Goal: Information Seeking & Learning: Learn about a topic

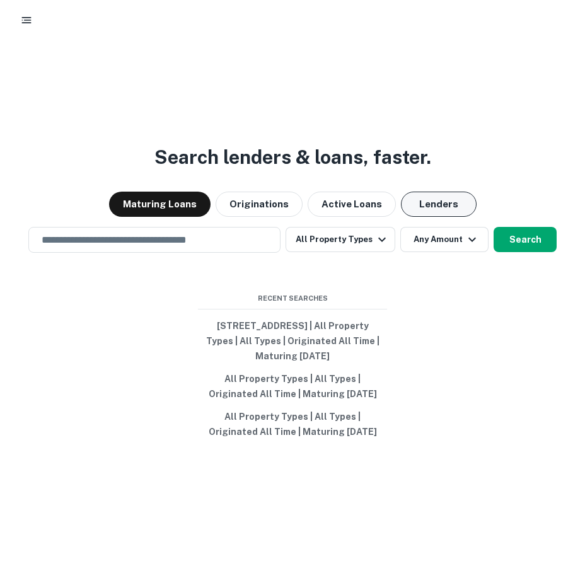
click at [423, 205] on button "Lenders" at bounding box center [439, 204] width 76 height 25
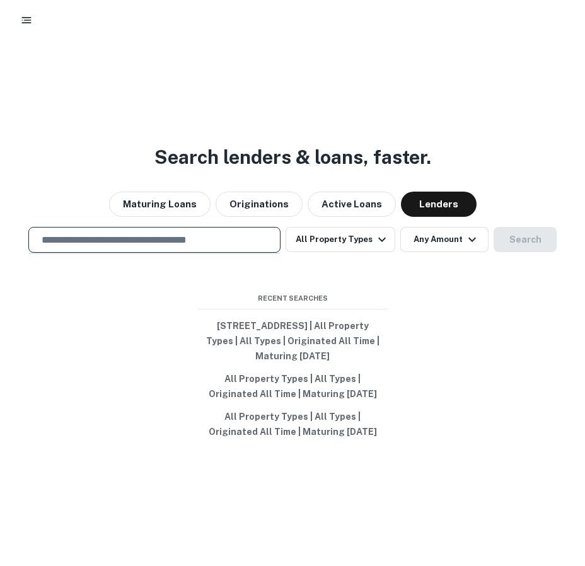
click at [225, 239] on input "text" at bounding box center [154, 240] width 241 height 14
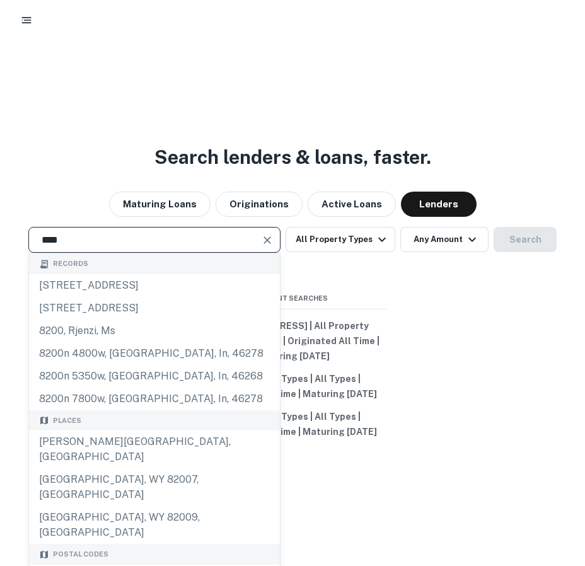
type input "****"
click at [114, 112] on div "Search lenders & loans, faster. Maturing Loans Originations Active Loans Lender…" at bounding box center [292, 338] width 585 height 566
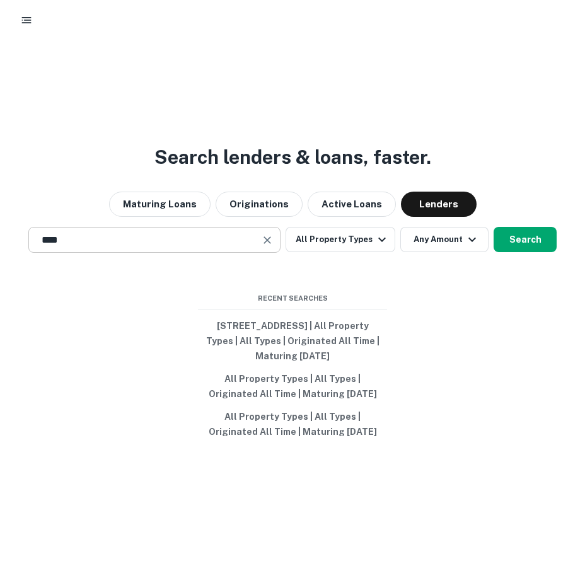
click at [201, 242] on input "****" at bounding box center [145, 240] width 222 height 14
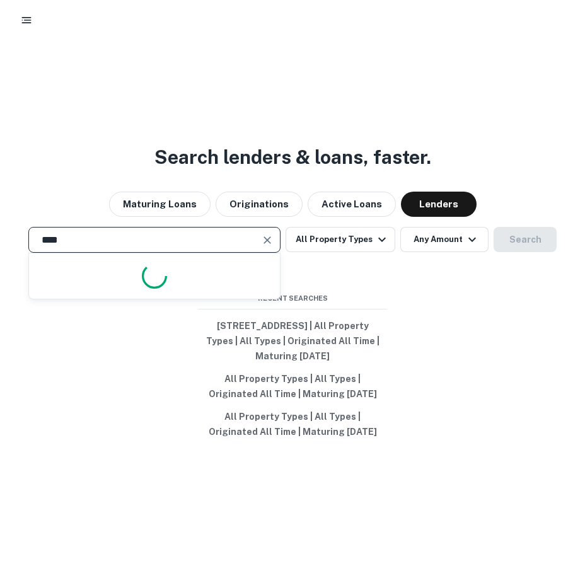
click at [201, 242] on input "****" at bounding box center [145, 240] width 222 height 14
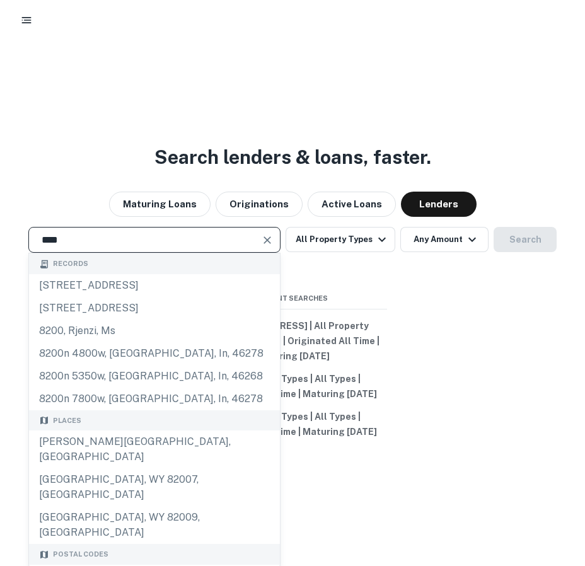
click at [201, 242] on input "****" at bounding box center [145, 240] width 222 height 14
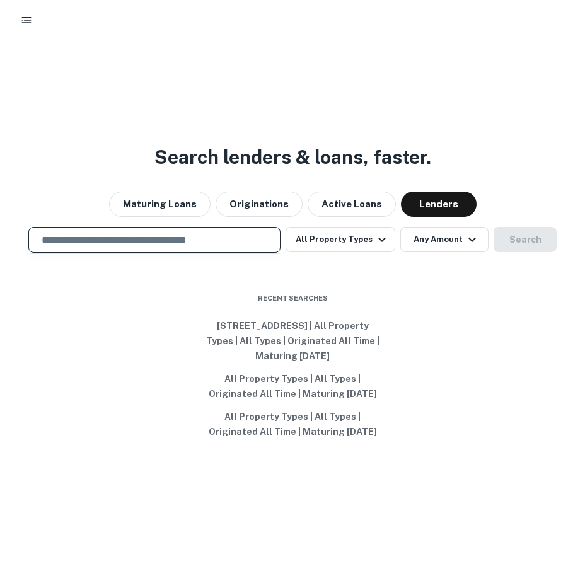
click at [189, 115] on div "Search lenders & loans, faster. Maturing Loans Originations Active Loans Lender…" at bounding box center [292, 338] width 585 height 566
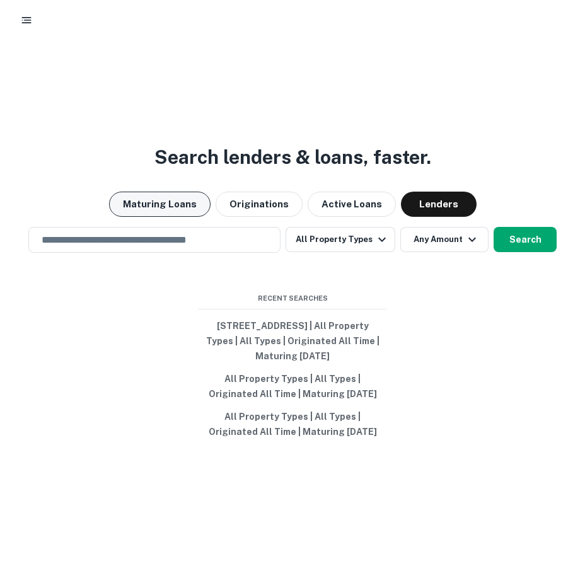
click at [170, 203] on button "Maturing Loans" at bounding box center [159, 204] width 101 height 25
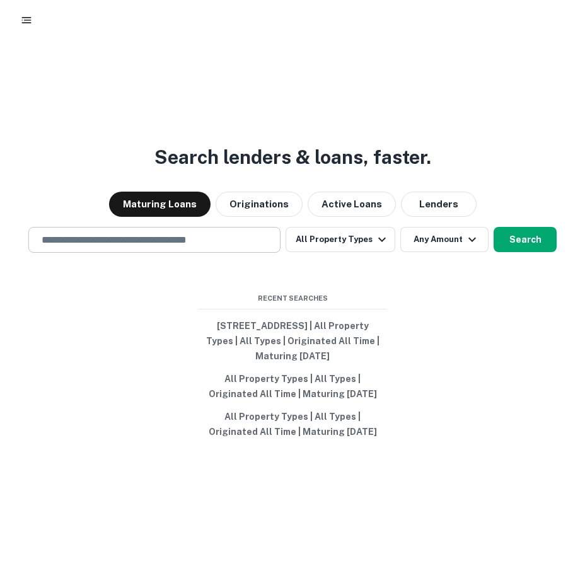
scroll to position [7, 0]
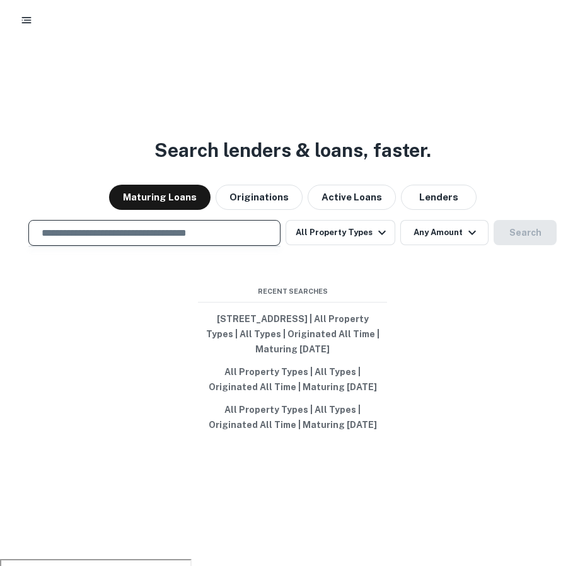
click at [236, 239] on input "text" at bounding box center [154, 233] width 241 height 14
click at [256, 265] on div at bounding box center [154, 277] width 252 height 63
click at [226, 238] on input "text" at bounding box center [154, 233] width 241 height 14
click at [224, 121] on div "Search lenders & loans, faster. Maturing Loans Originations Active Loans Lender…" at bounding box center [292, 332] width 585 height 566
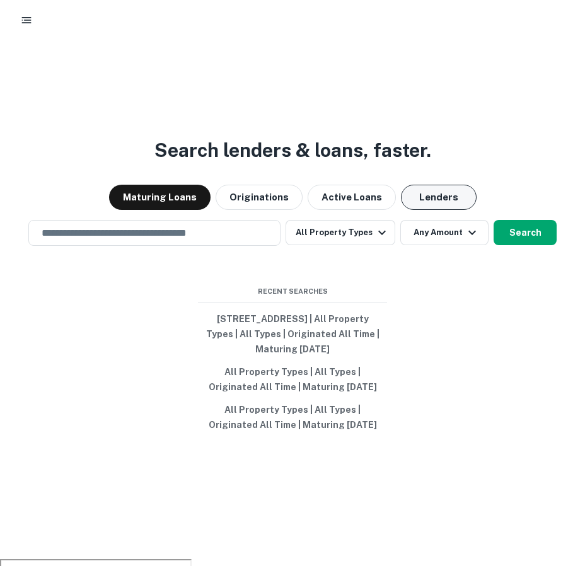
click at [429, 199] on button "Lenders" at bounding box center [439, 197] width 76 height 25
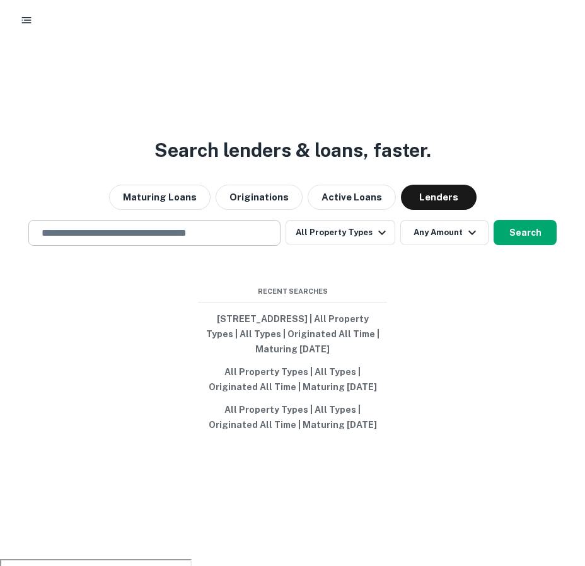
click at [247, 240] on div "​" at bounding box center [154, 233] width 252 height 26
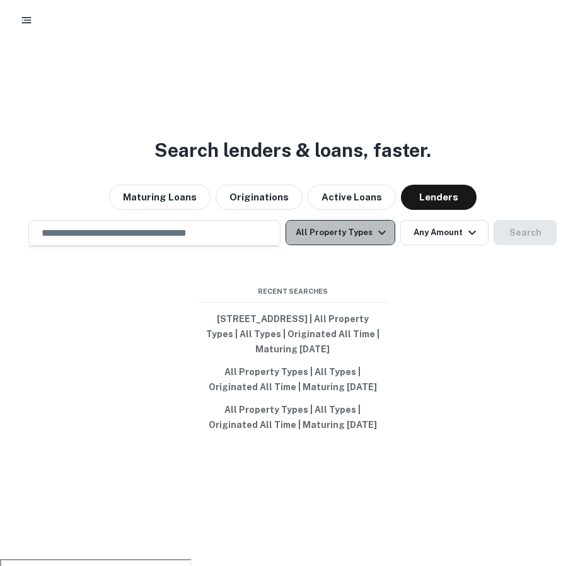
click at [365, 233] on button "All Property Types" at bounding box center [340, 232] width 110 height 25
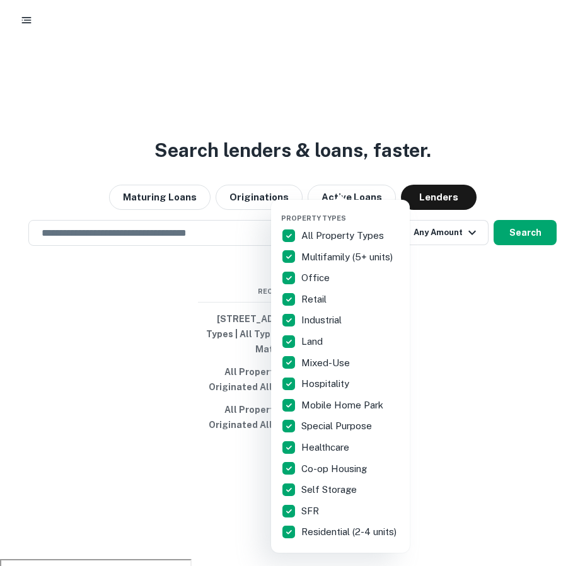
click at [528, 345] on div at bounding box center [292, 283] width 585 height 566
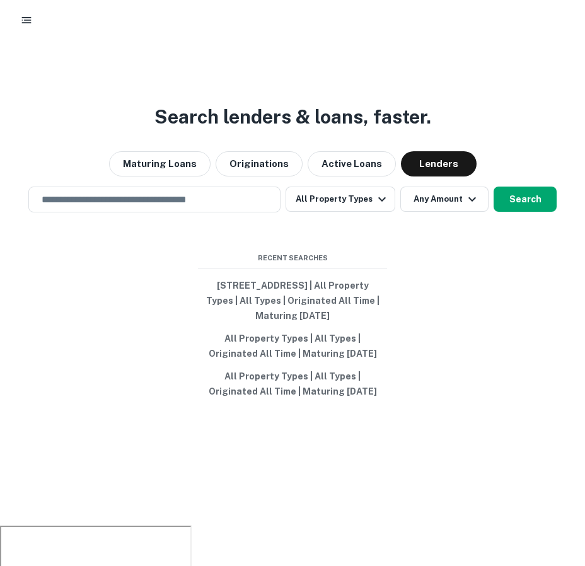
scroll to position [43, 0]
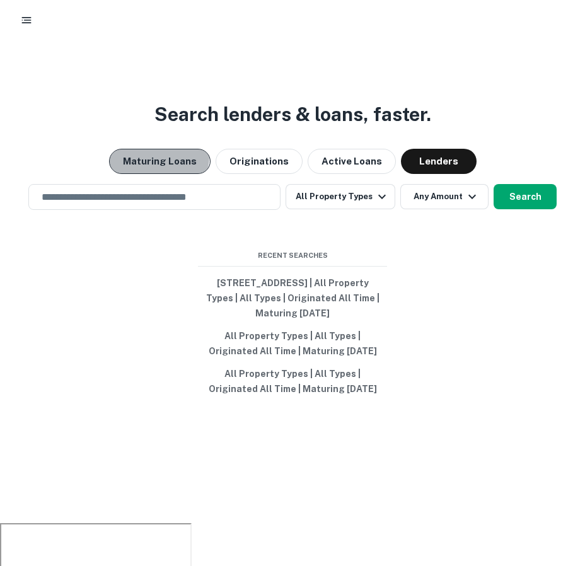
click at [148, 156] on button "Maturing Loans" at bounding box center [159, 161] width 101 height 25
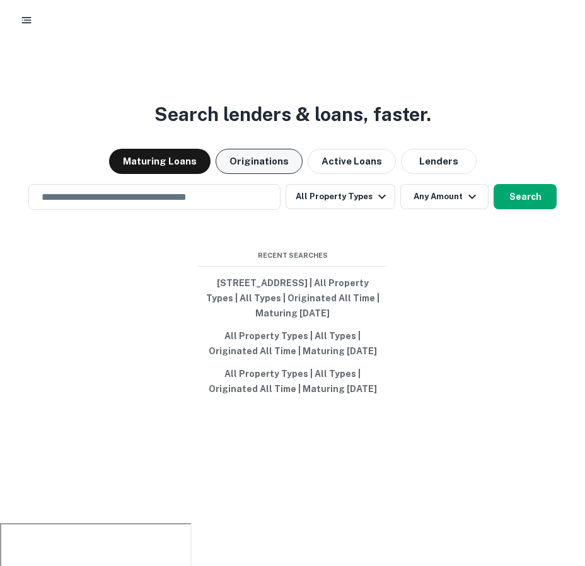
click at [250, 164] on button "Originations" at bounding box center [259, 161] width 87 height 25
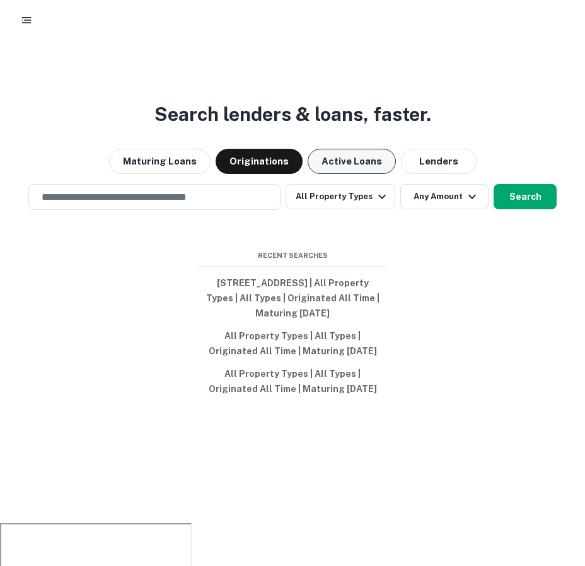
click at [347, 158] on button "Active Loans" at bounding box center [352, 161] width 88 height 25
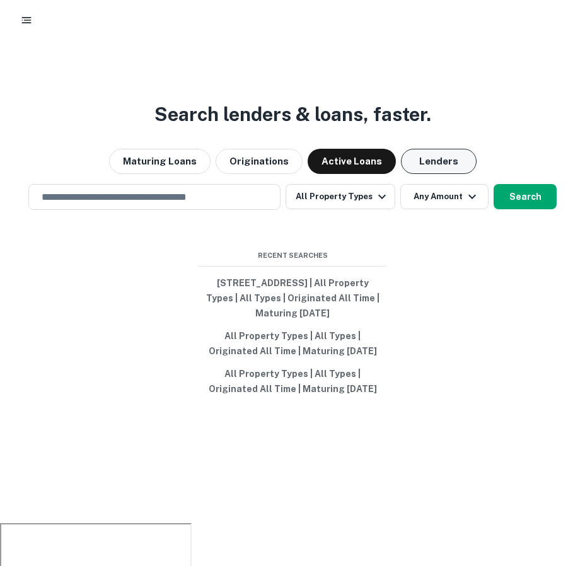
click at [426, 161] on button "Lenders" at bounding box center [439, 161] width 76 height 25
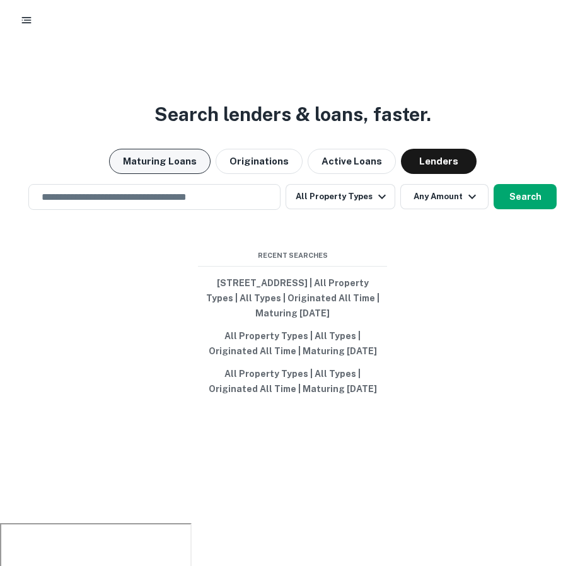
click at [173, 162] on button "Maturing Loans" at bounding box center [159, 161] width 101 height 25
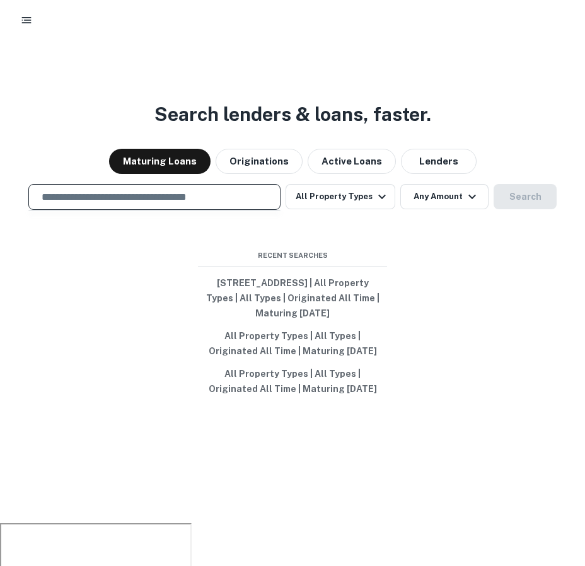
click at [157, 194] on input "text" at bounding box center [154, 197] width 241 height 14
click at [83, 146] on div "Search lenders & loans, faster. Maturing Loans Originations Active Loans Lender…" at bounding box center [292, 296] width 585 height 566
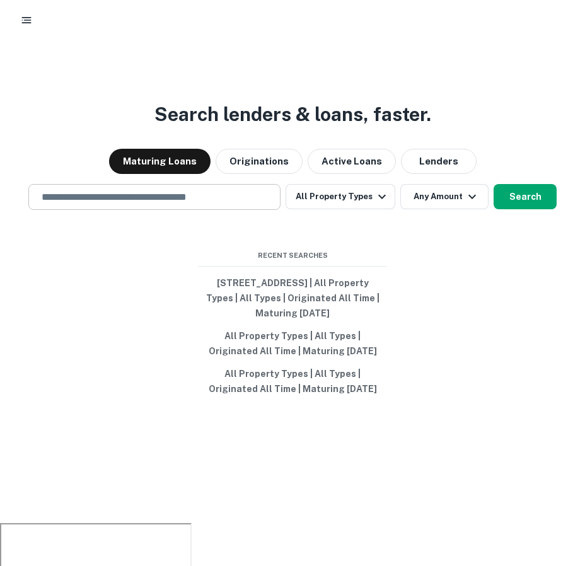
click at [81, 195] on input "text" at bounding box center [154, 197] width 241 height 14
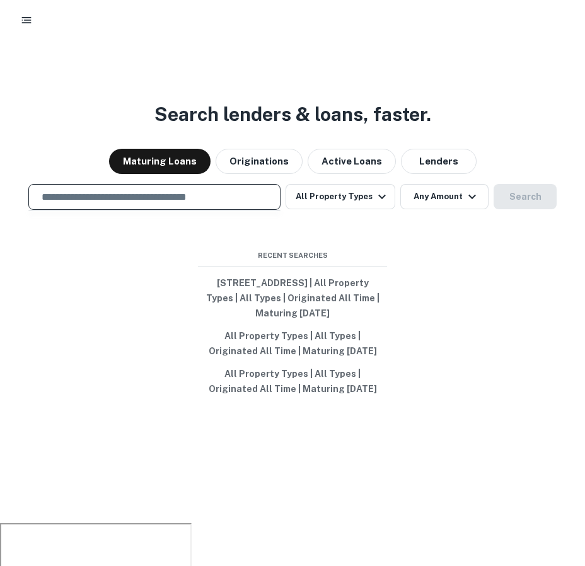
click at [81, 172] on div "Maturing Loans Originations Active Loans Lenders" at bounding box center [292, 161] width 585 height 25
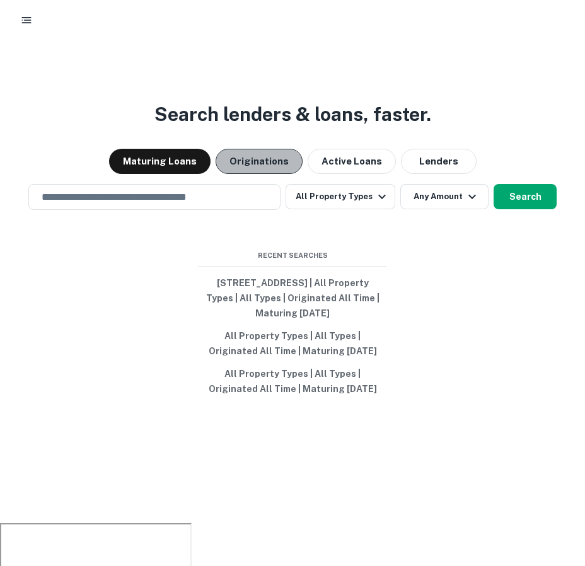
click at [292, 161] on button "Originations" at bounding box center [259, 161] width 87 height 25
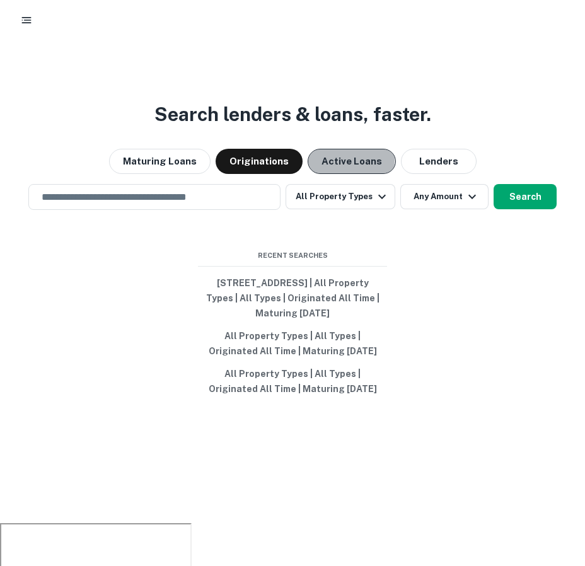
click at [347, 160] on button "Active Loans" at bounding box center [352, 161] width 88 height 25
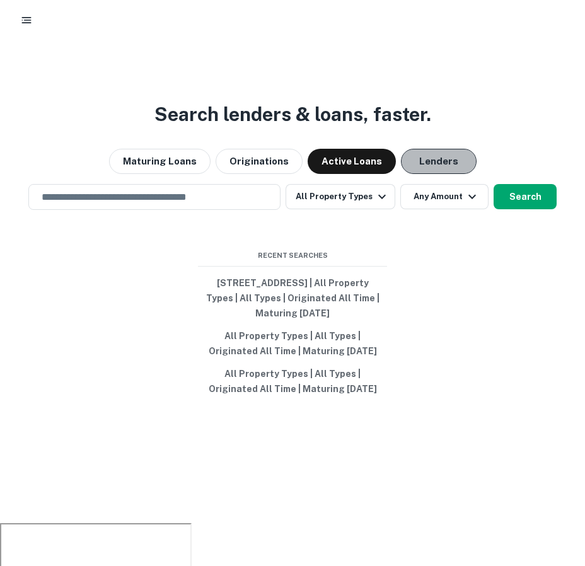
click at [416, 161] on button "Lenders" at bounding box center [439, 161] width 76 height 25
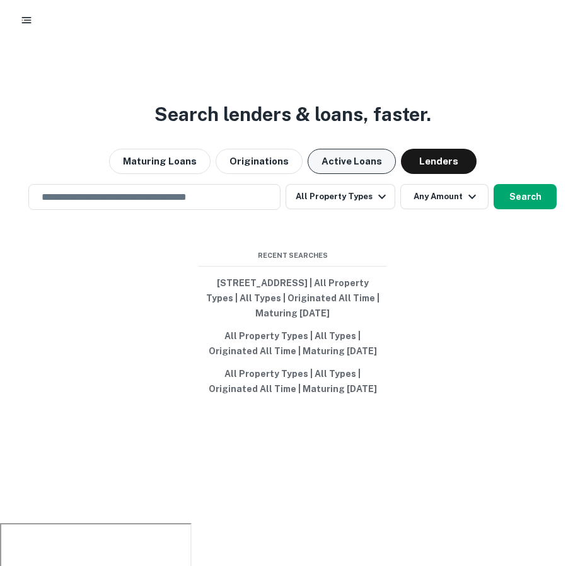
click at [343, 157] on button "Active Loans" at bounding box center [352, 161] width 88 height 25
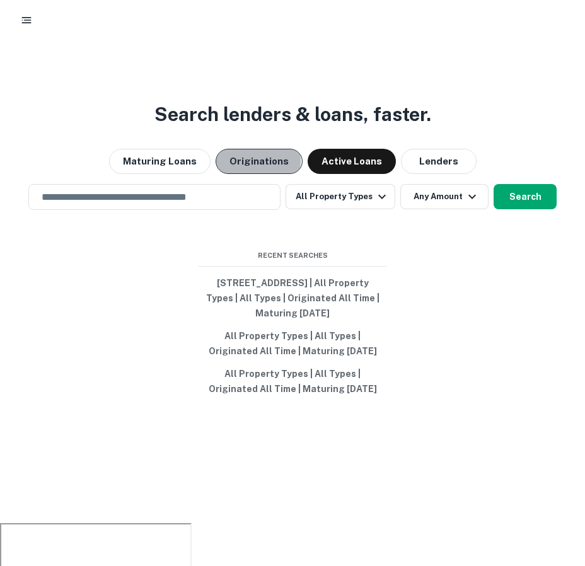
click at [258, 161] on button "Originations" at bounding box center [259, 161] width 87 height 25
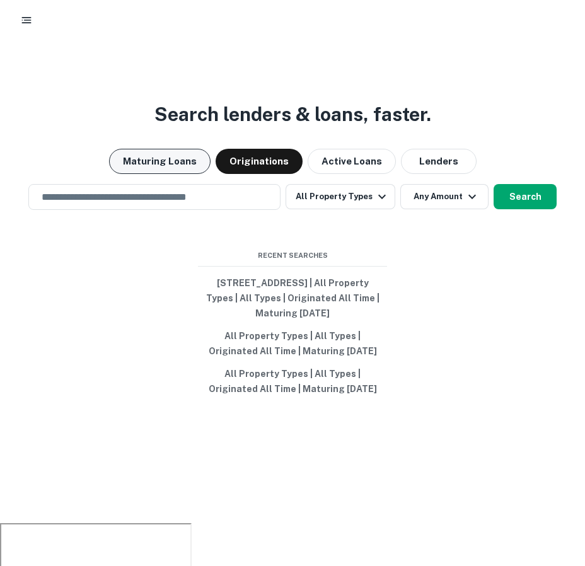
click at [171, 161] on button "Maturing Loans" at bounding box center [159, 161] width 101 height 25
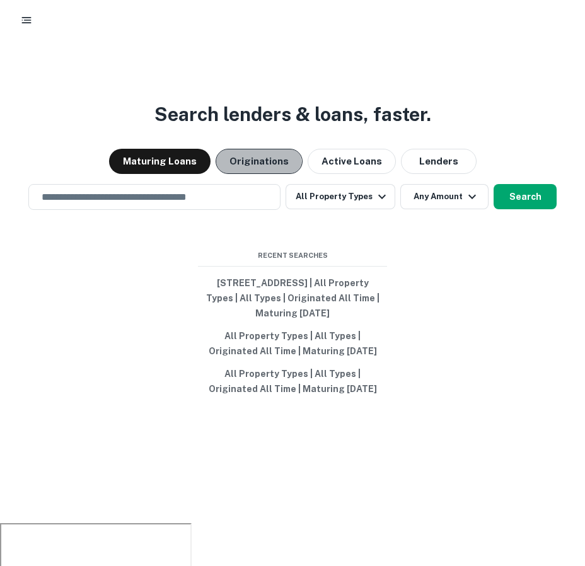
click at [248, 168] on button "Originations" at bounding box center [259, 161] width 87 height 25
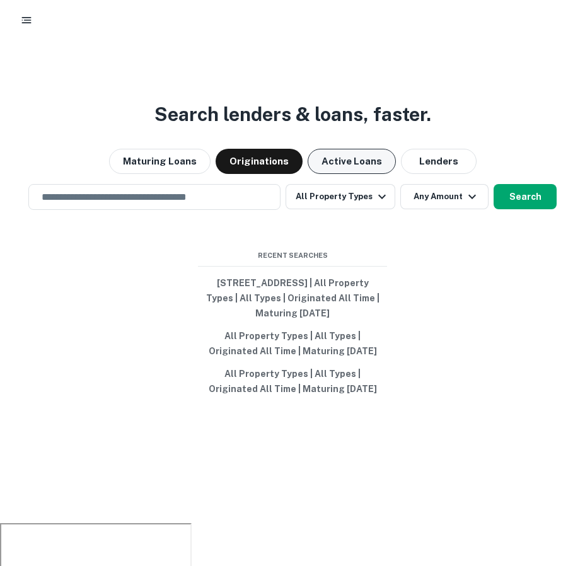
click at [350, 159] on button "Active Loans" at bounding box center [352, 161] width 88 height 25
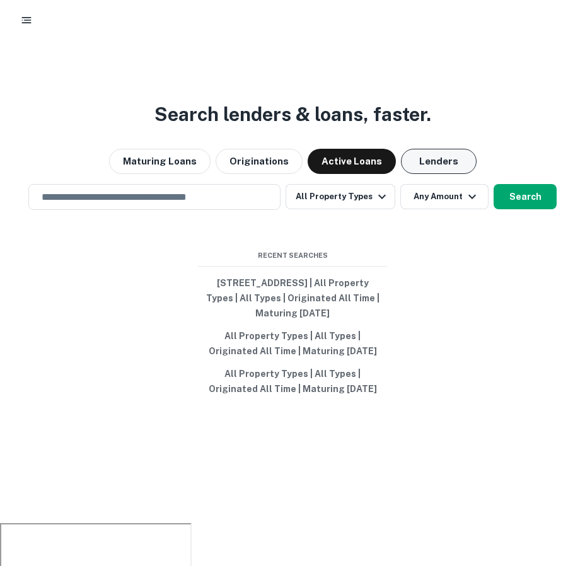
click at [421, 157] on button "Lenders" at bounding box center [439, 161] width 76 height 25
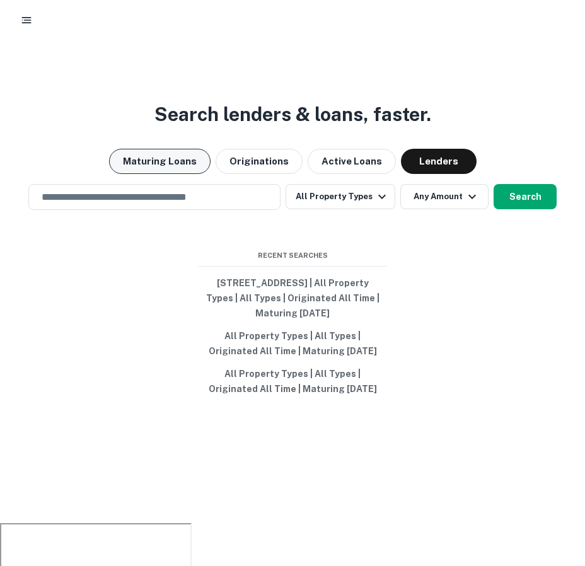
click at [182, 162] on button "Maturing Loans" at bounding box center [159, 161] width 101 height 25
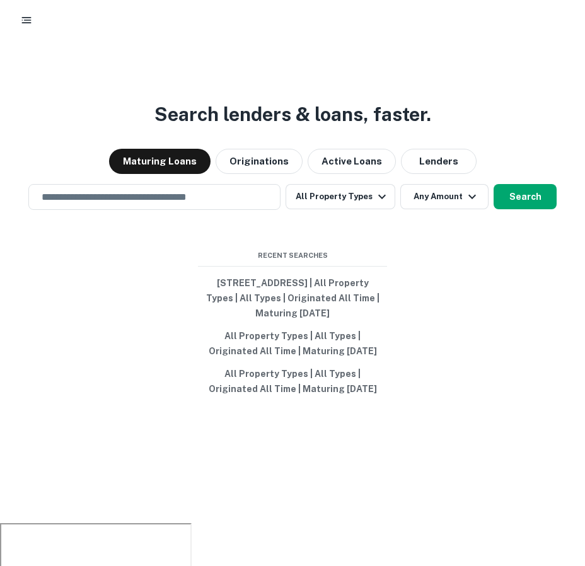
click at [202, 48] on div "Search lenders & loans, faster. Maturing Loans Originations Active Loans Lender…" at bounding box center [292, 296] width 585 height 566
